Goal: Transaction & Acquisition: Purchase product/service

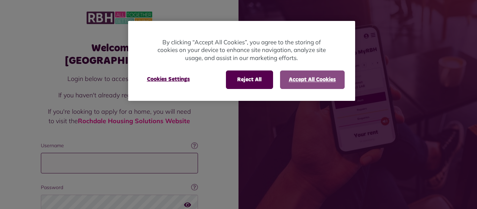
type input "**********"
click at [296, 80] on button "Accept All Cookies" at bounding box center [312, 80] width 65 height 18
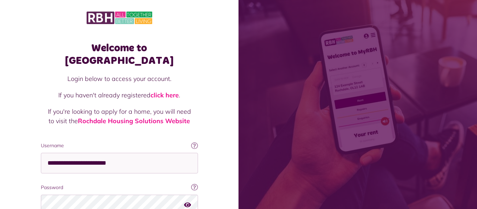
click at [16, 150] on div "Welcome to [GEOGRAPHIC_DATA] Login below to access your account. If you haven't…" at bounding box center [119, 140] width 239 height 281
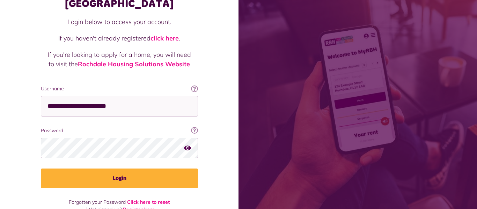
scroll to position [59, 0]
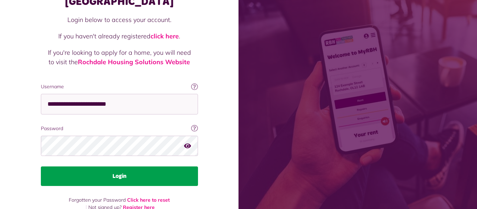
click at [118, 167] on button "Login" at bounding box center [119, 177] width 157 height 20
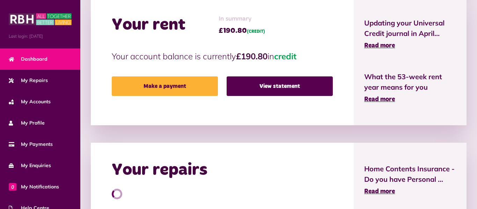
scroll to position [182, 0]
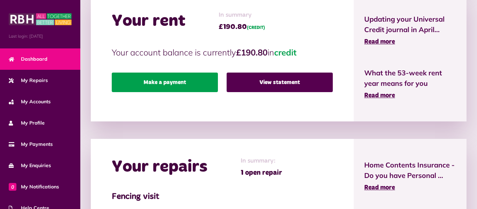
click at [181, 87] on link "Make a payment" at bounding box center [165, 83] width 106 height 20
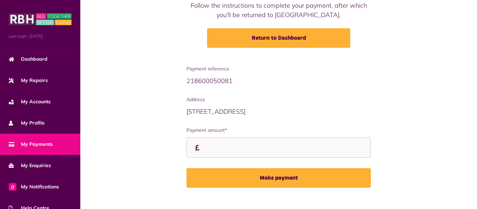
scroll to position [88, 0]
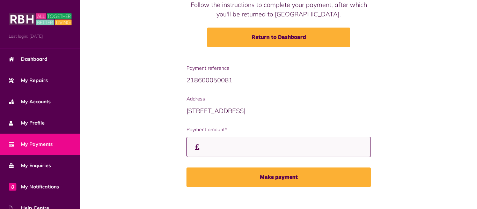
click at [204, 139] on input "Payment amount*" at bounding box center [279, 147] width 184 height 21
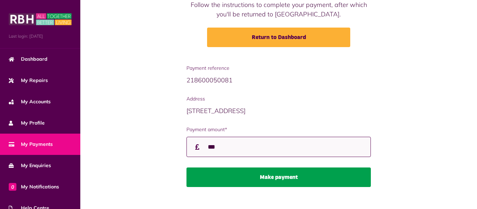
type input "***"
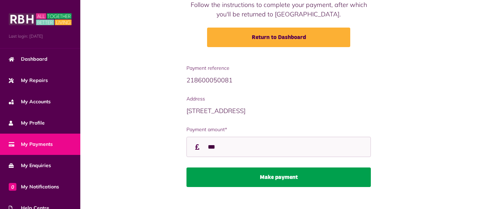
click at [275, 168] on button "Make payment" at bounding box center [279, 178] width 184 height 20
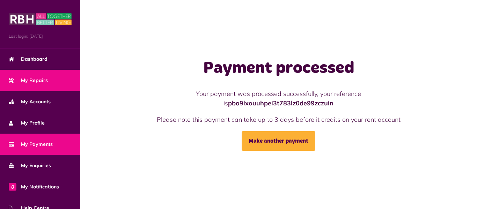
click at [42, 79] on span "My Repairs" at bounding box center [28, 80] width 39 height 7
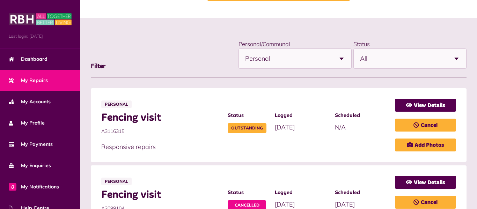
scroll to position [112, 0]
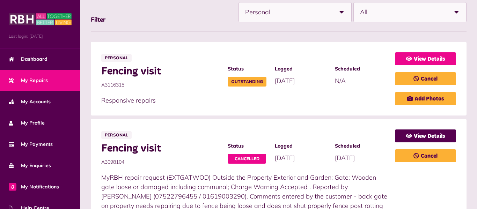
click at [417, 58] on link "View Details" at bounding box center [425, 58] width 61 height 13
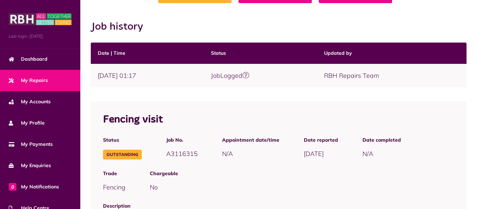
scroll to position [52, 0]
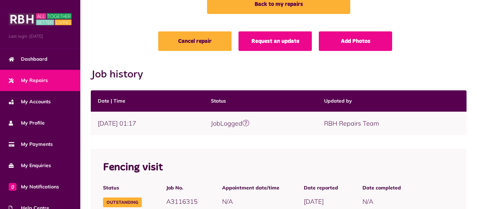
click at [70, 80] on link "My Repairs" at bounding box center [40, 80] width 80 height 21
